Goal: Task Accomplishment & Management: Manage account settings

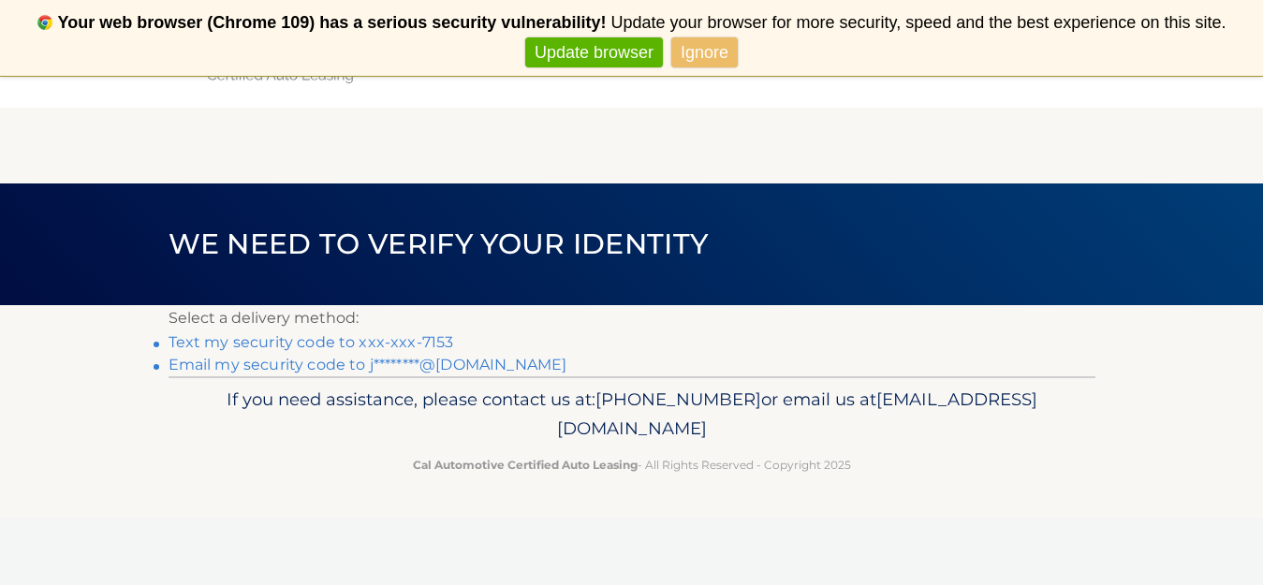
click at [299, 342] on link "Text my security code to xxx-xxx-7153" at bounding box center [312, 342] width 286 height 18
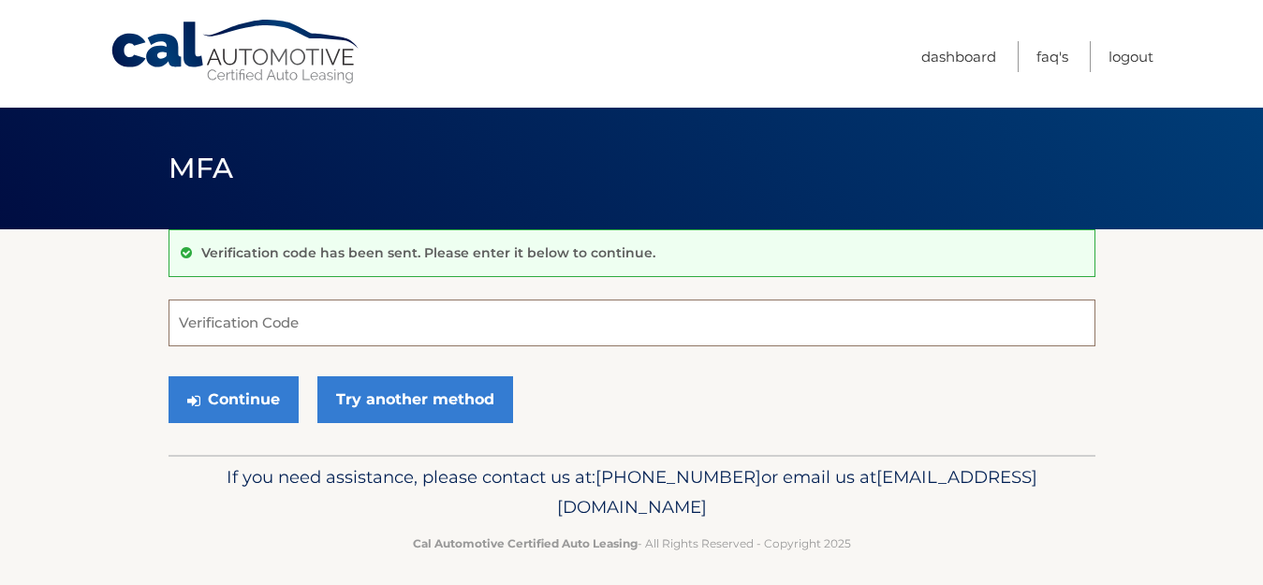
click at [226, 323] on input "Verification Code" at bounding box center [632, 323] width 927 height 47
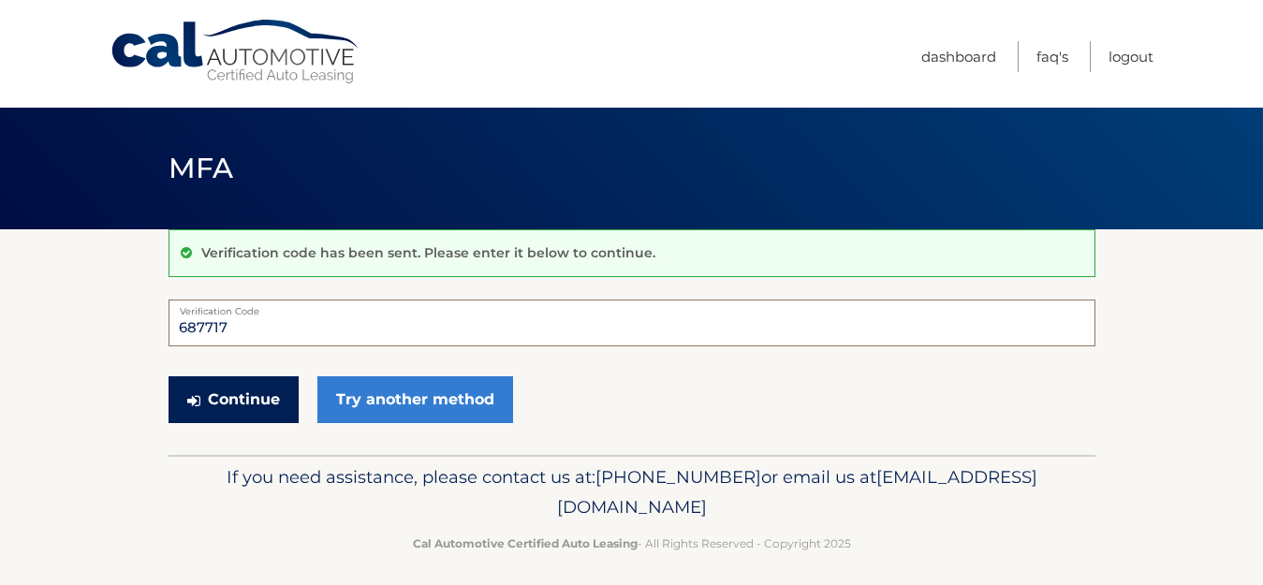
type input "687717"
click at [231, 399] on button "Continue" at bounding box center [234, 400] width 130 height 47
